Goal: Find specific page/section: Find specific page/section

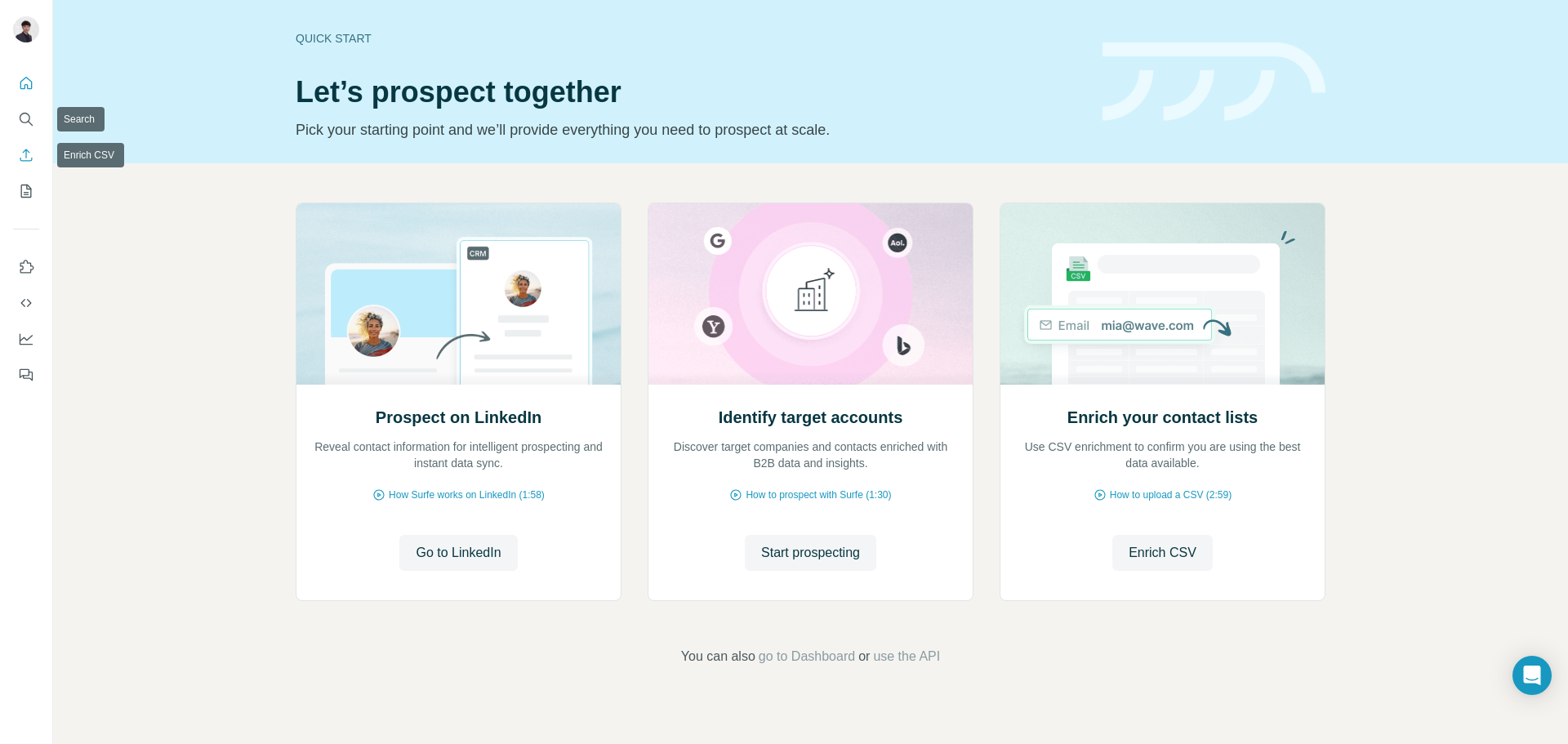
click at [24, 145] on button "Enrich CSV" at bounding box center [25, 155] width 26 height 29
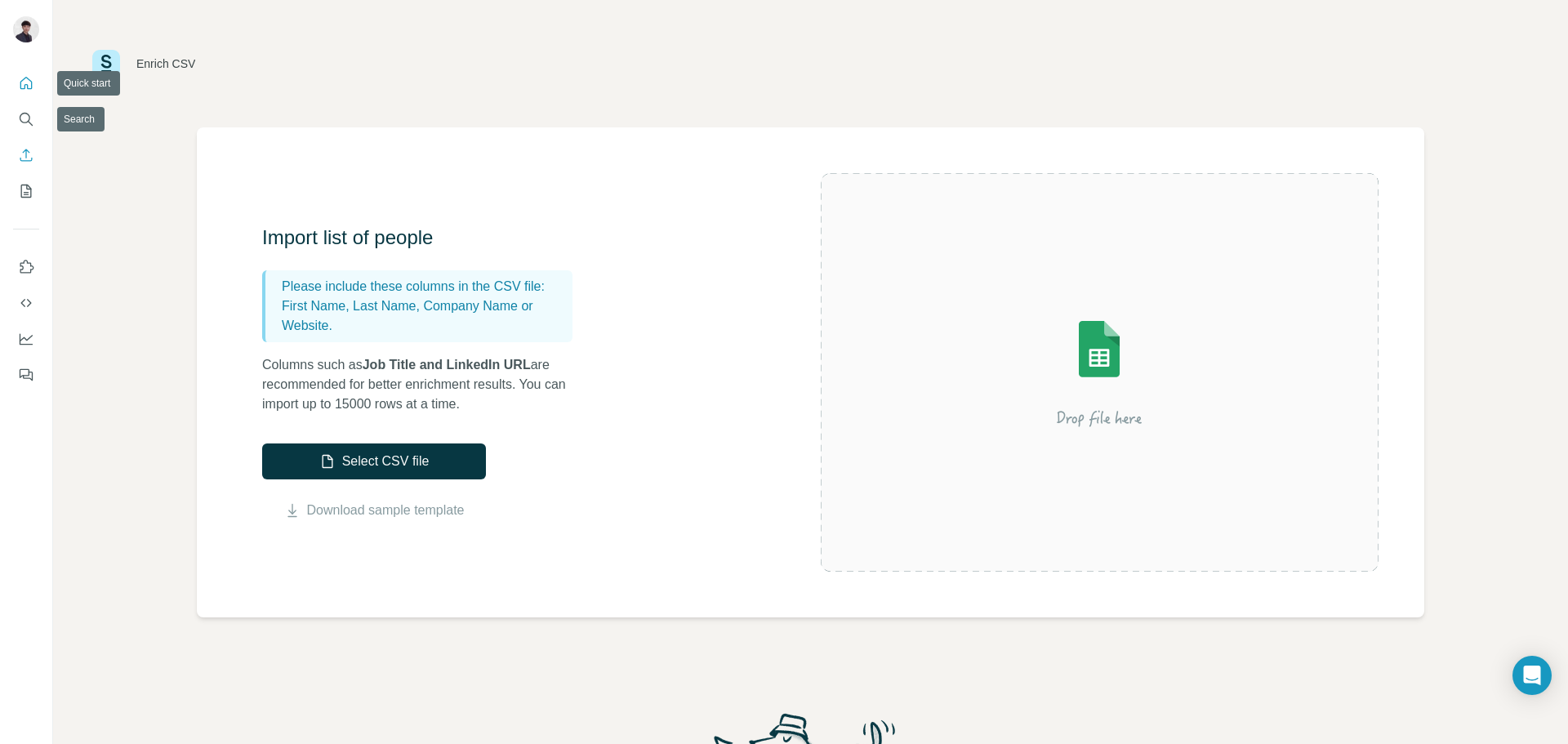
click at [24, 67] on div at bounding box center [26, 224] width 53 height 330
click at [24, 96] on button "Quick start" at bounding box center [25, 83] width 26 height 29
